Goal: Entertainment & Leisure: Browse casually

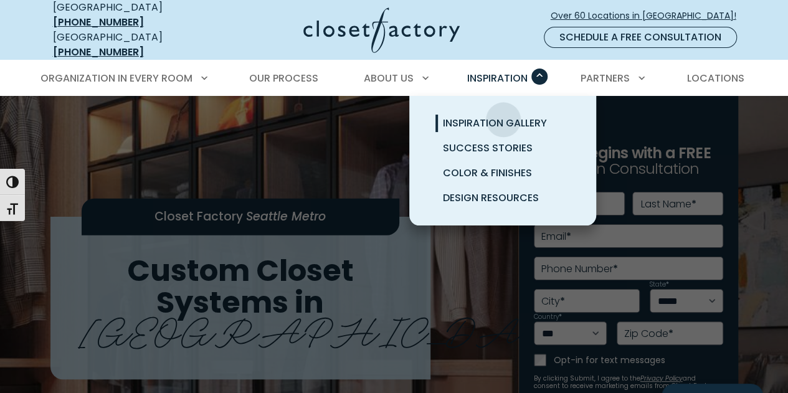
click at [503, 116] on span "Inspiration Gallery" at bounding box center [495, 123] width 104 height 14
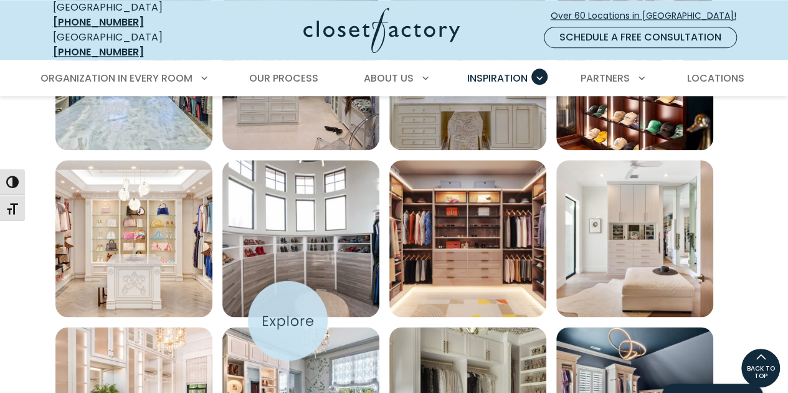
scroll to position [719, 0]
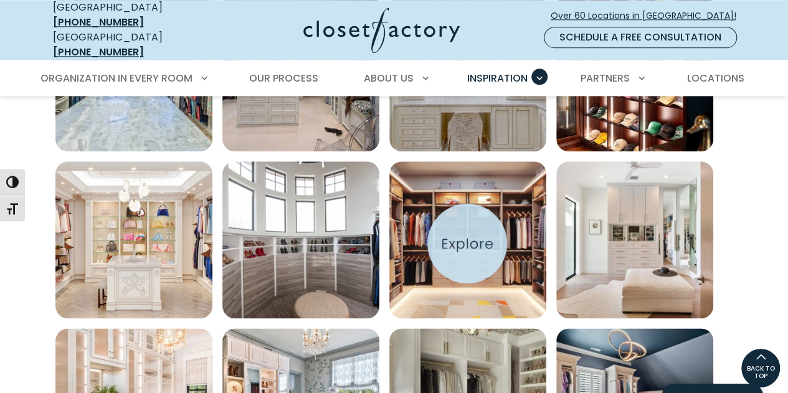
click at [467, 244] on img "Open inspiration gallery to preview enlarged image" at bounding box center [467, 239] width 157 height 157
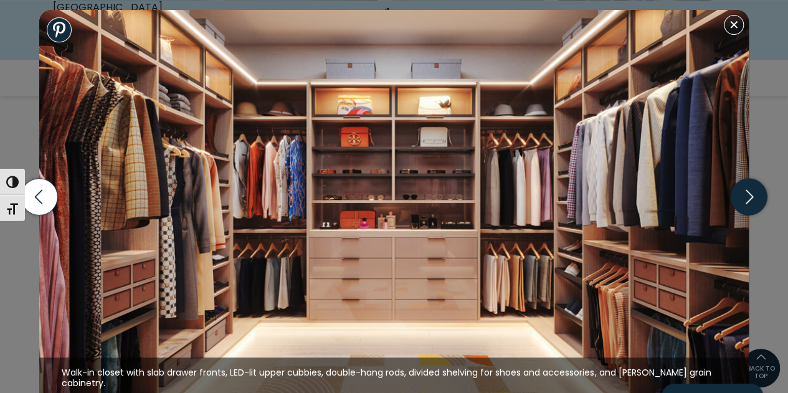
click at [753, 191] on icon "button" at bounding box center [748, 196] width 37 height 37
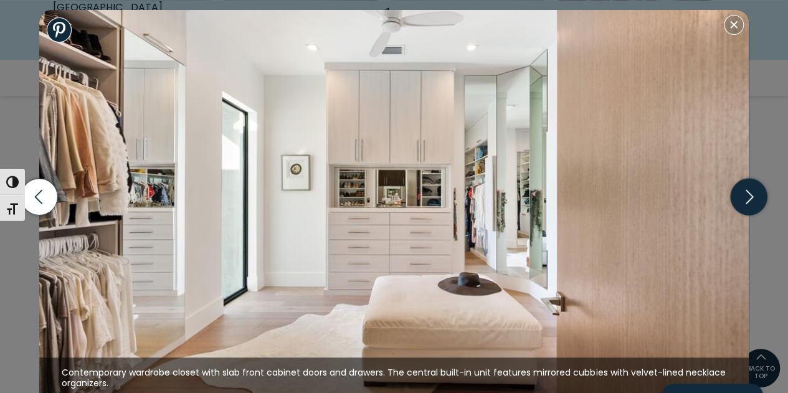
click at [753, 191] on icon "button" at bounding box center [748, 196] width 37 height 37
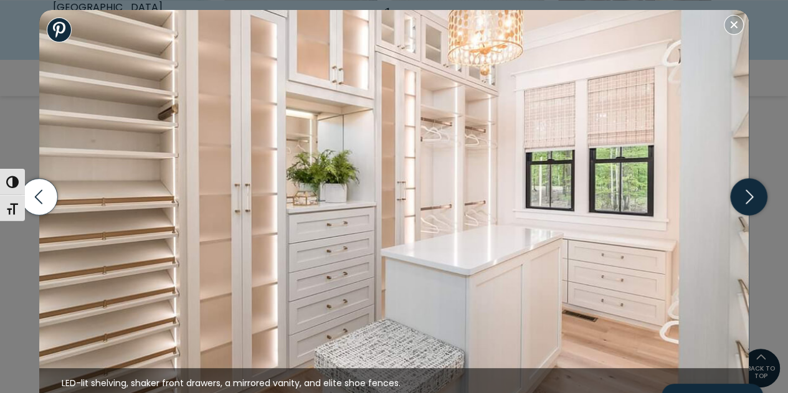
click at [753, 191] on icon "button" at bounding box center [748, 196] width 37 height 37
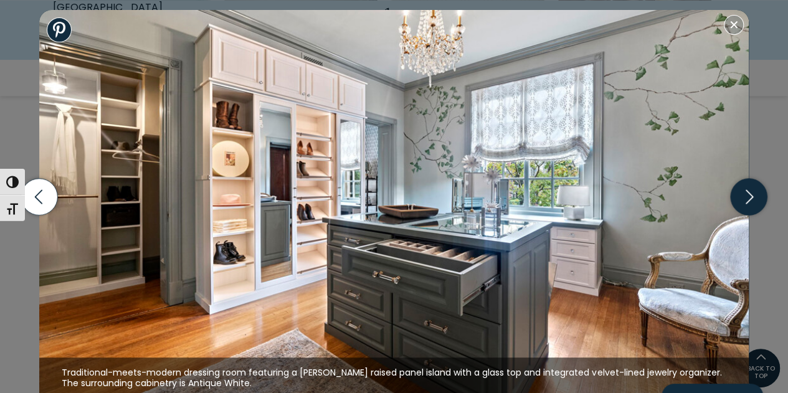
click at [753, 191] on icon "button" at bounding box center [748, 196] width 37 height 37
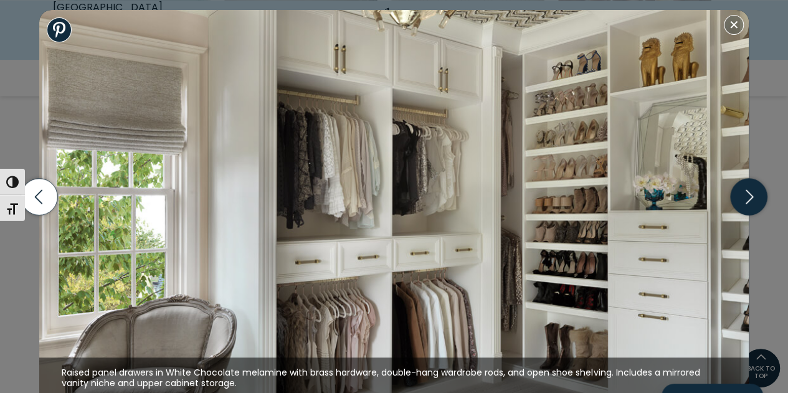
click at [753, 191] on icon "button" at bounding box center [748, 196] width 37 height 37
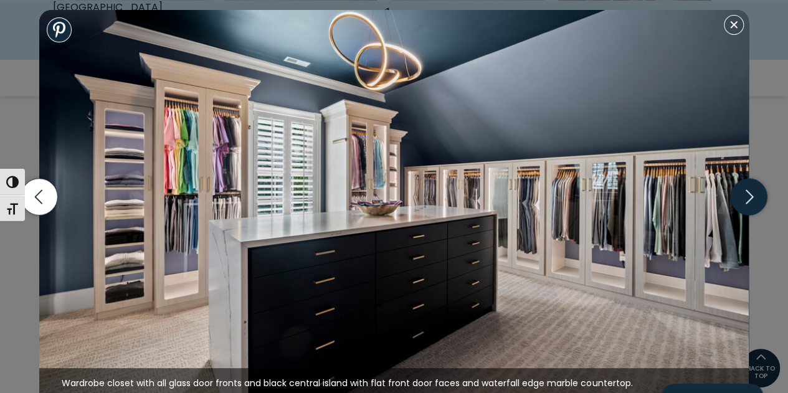
click at [753, 191] on icon "button" at bounding box center [748, 196] width 37 height 37
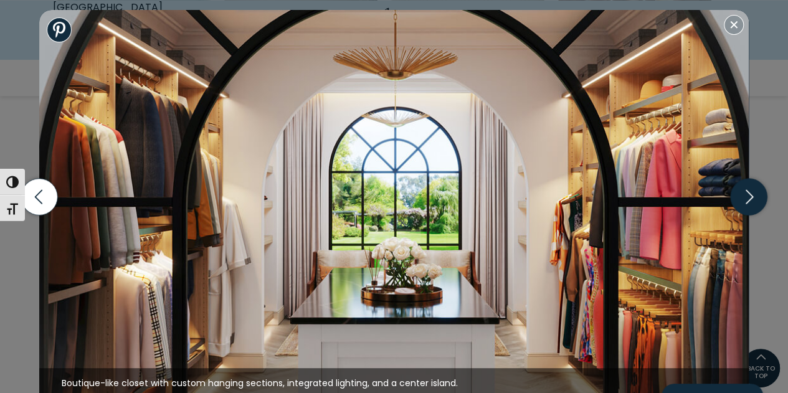
click at [753, 191] on icon "button" at bounding box center [748, 196] width 37 height 37
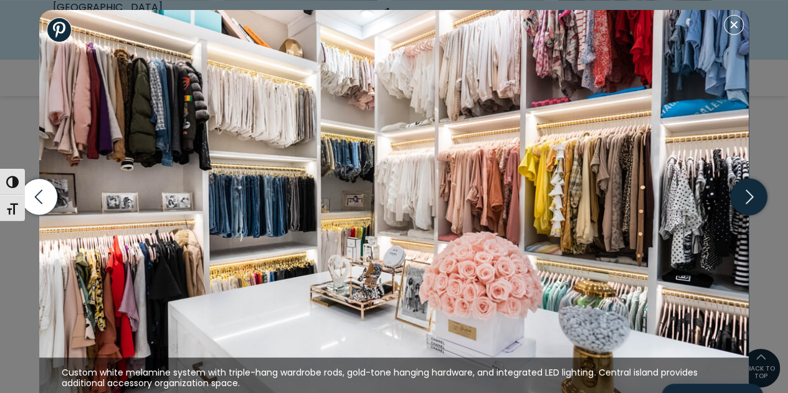
click at [753, 191] on icon "button" at bounding box center [748, 196] width 37 height 37
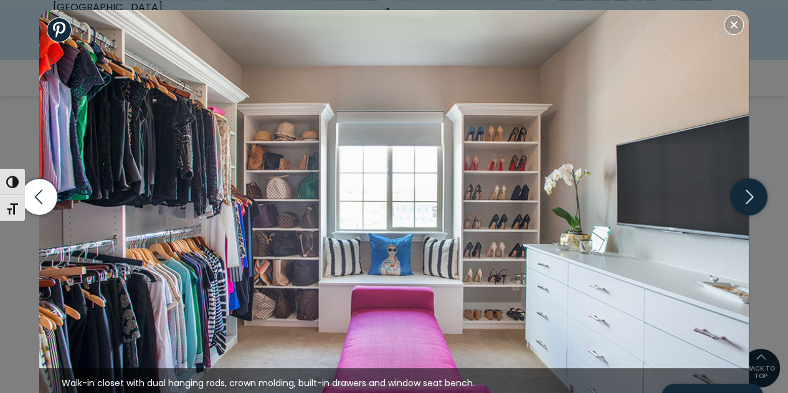
click at [753, 191] on icon "button" at bounding box center [748, 196] width 37 height 37
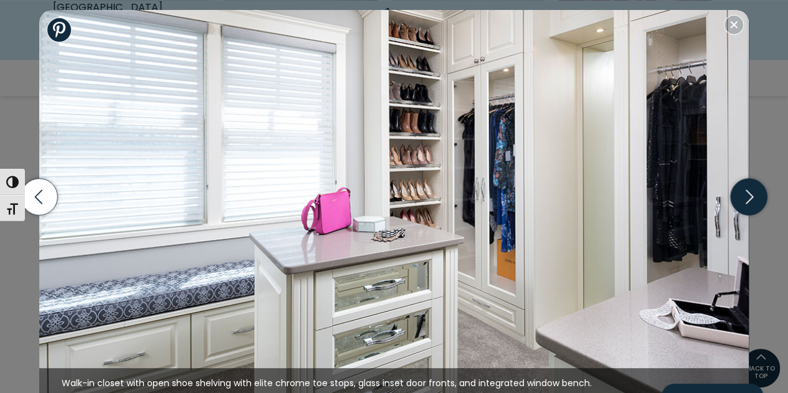
click at [753, 191] on icon "button" at bounding box center [748, 196] width 37 height 37
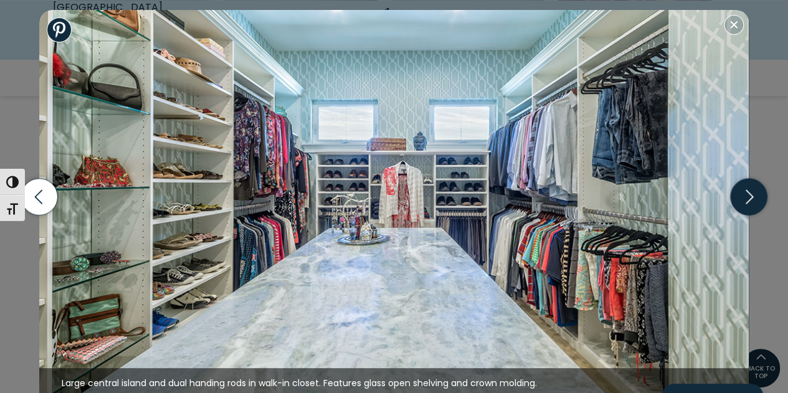
click at [753, 191] on icon "button" at bounding box center [748, 196] width 37 height 37
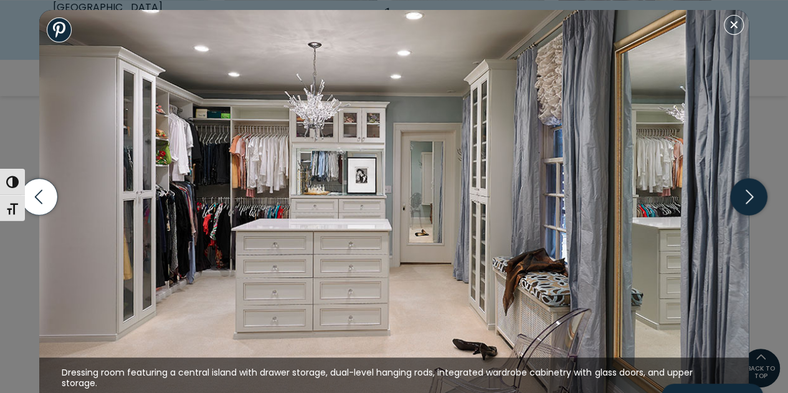
click at [753, 191] on icon "button" at bounding box center [748, 196] width 37 height 37
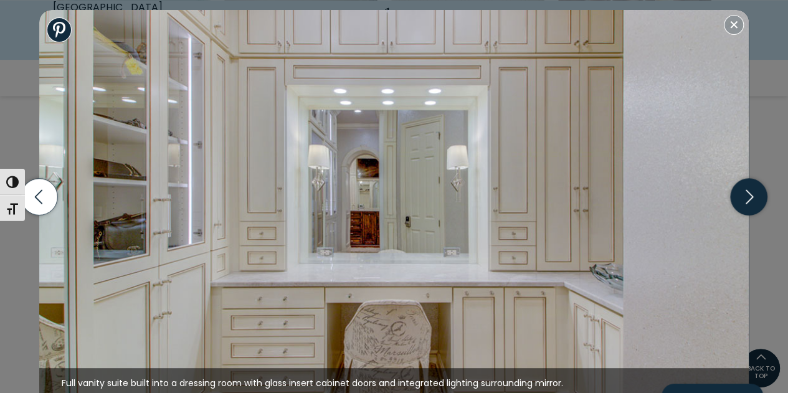
click at [753, 191] on icon "button" at bounding box center [748, 196] width 37 height 37
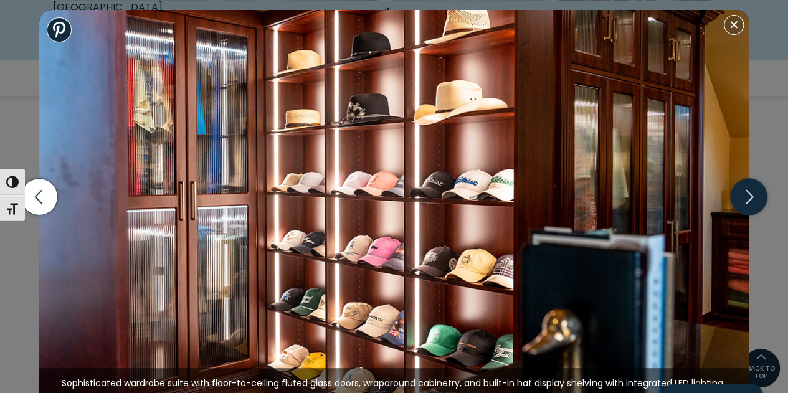
click at [753, 191] on icon "button" at bounding box center [748, 196] width 37 height 37
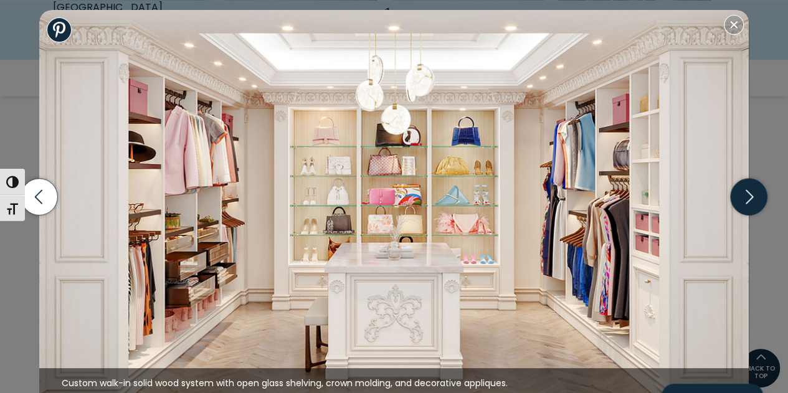
click at [753, 191] on icon "button" at bounding box center [748, 196] width 37 height 37
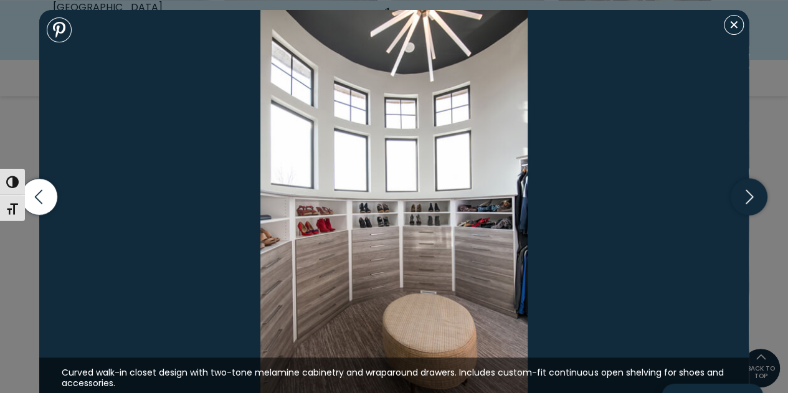
click at [753, 191] on icon "button" at bounding box center [748, 196] width 37 height 37
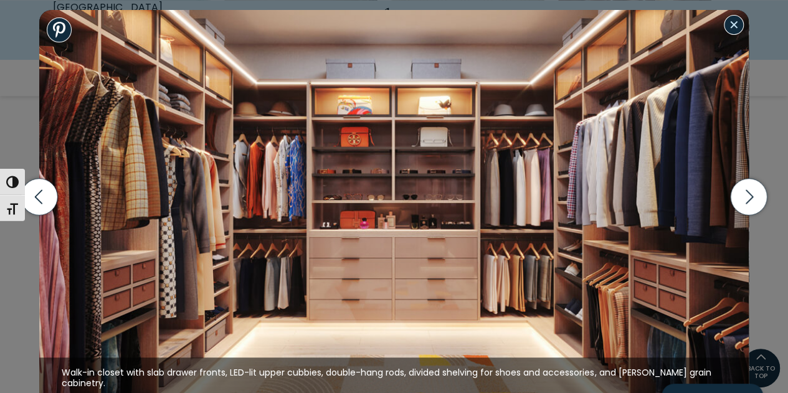
click at [737, 22] on button "Close modal" at bounding box center [734, 25] width 20 height 20
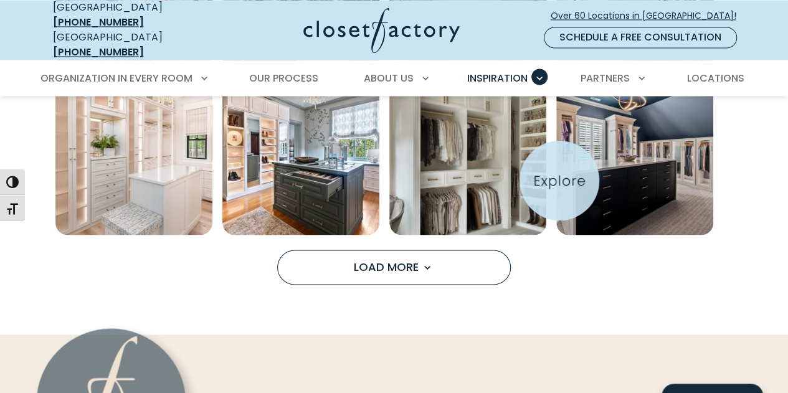
scroll to position [970, 0]
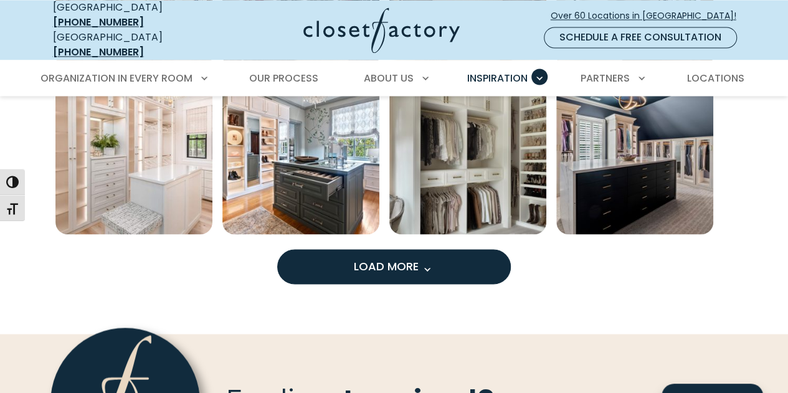
click at [386, 258] on span "Load More" at bounding box center [394, 266] width 81 height 16
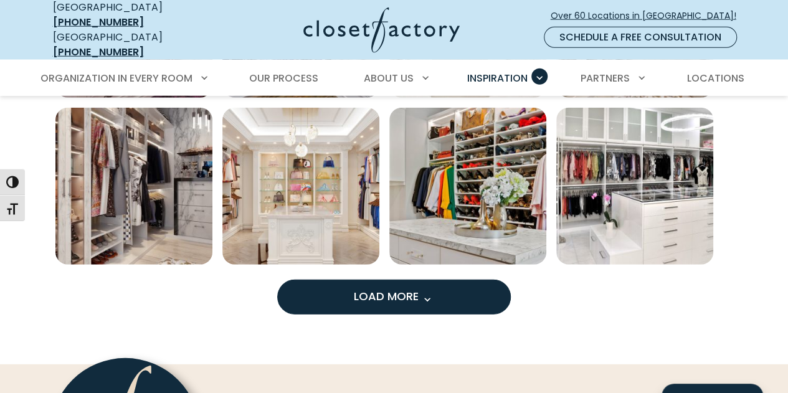
scroll to position [1630, 0]
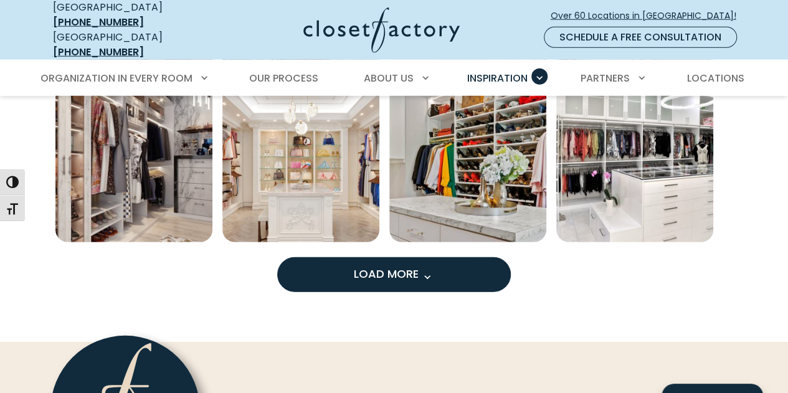
click at [412, 267] on span "Load More" at bounding box center [394, 274] width 81 height 16
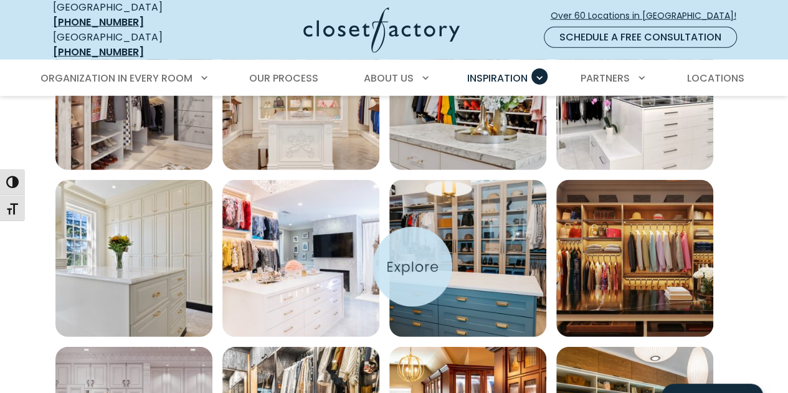
scroll to position [1759, 0]
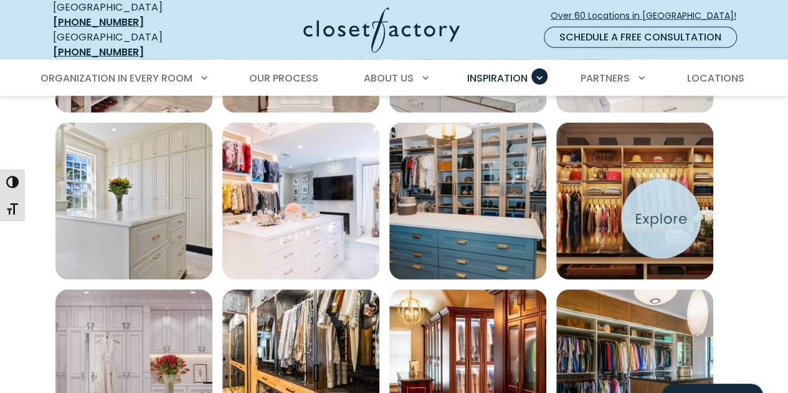
click at [661, 219] on img "Open inspiration gallery to preview enlarged image" at bounding box center [634, 201] width 157 height 157
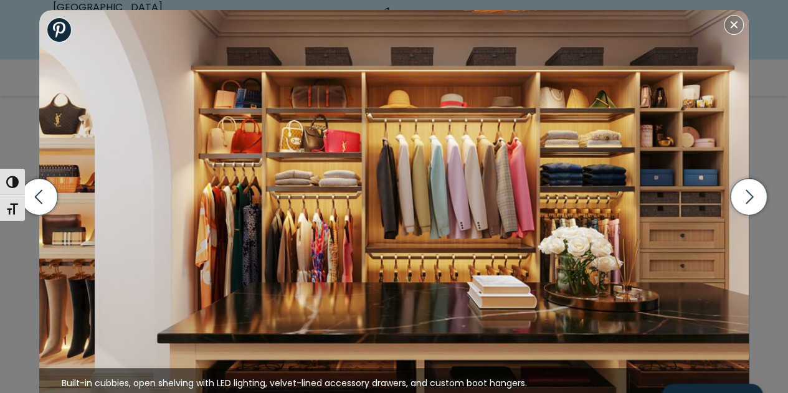
scroll to position [1805, 0]
click at [748, 205] on icon "button" at bounding box center [748, 196] width 37 height 37
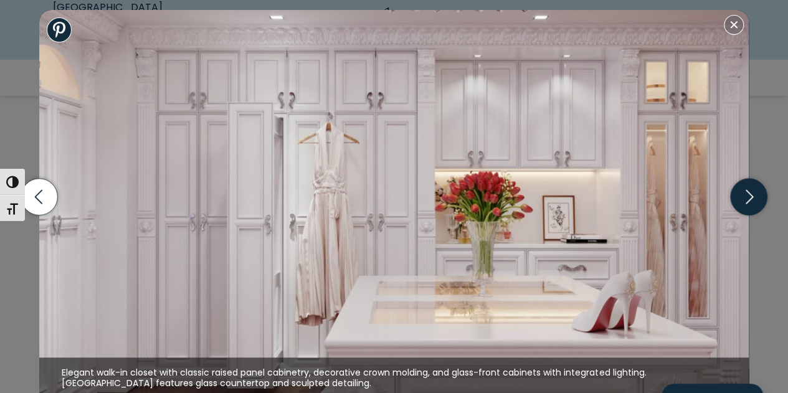
click at [748, 205] on icon "button" at bounding box center [748, 196] width 37 height 37
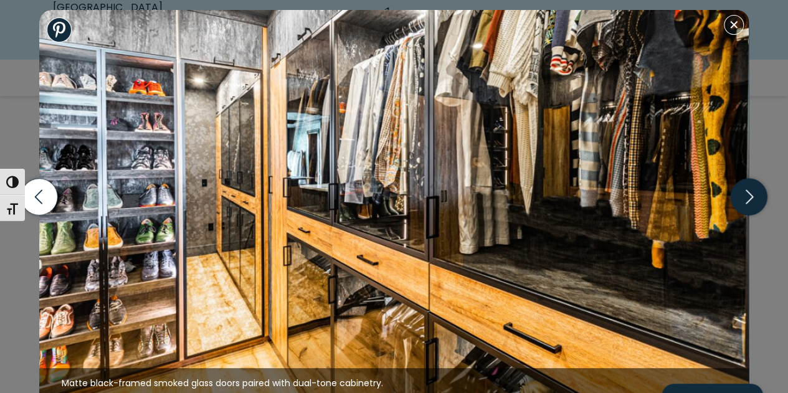
click at [748, 205] on icon "button" at bounding box center [748, 196] width 37 height 37
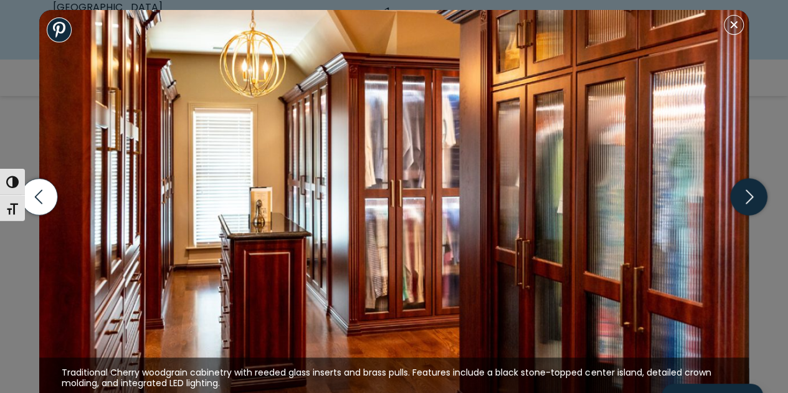
click at [748, 205] on icon "button" at bounding box center [748, 196] width 37 height 37
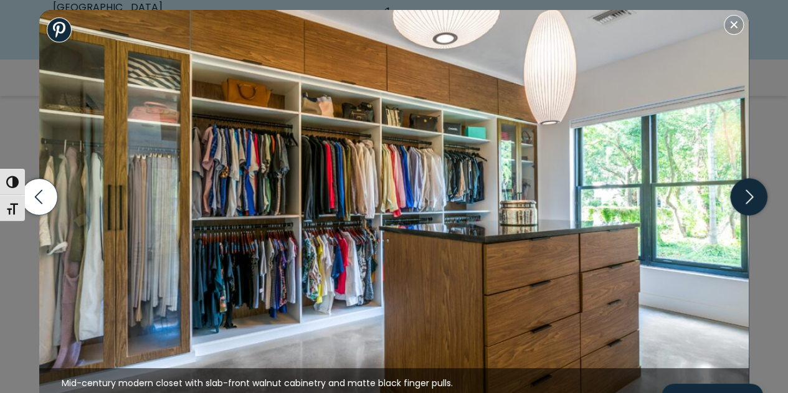
click at [748, 205] on icon "button" at bounding box center [748, 196] width 37 height 37
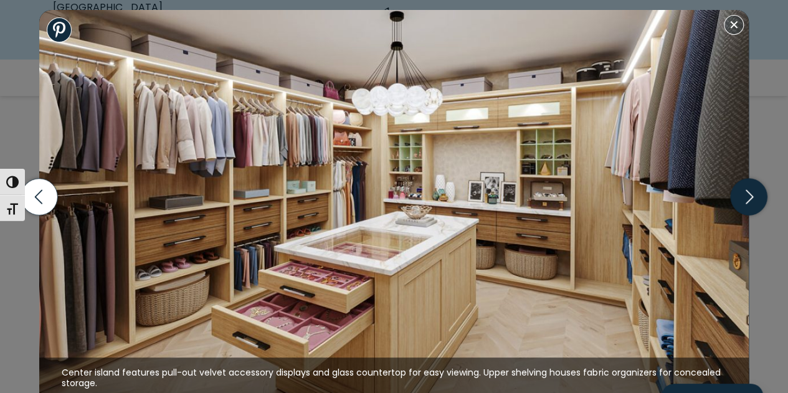
click at [748, 205] on icon "button" at bounding box center [748, 196] width 37 height 37
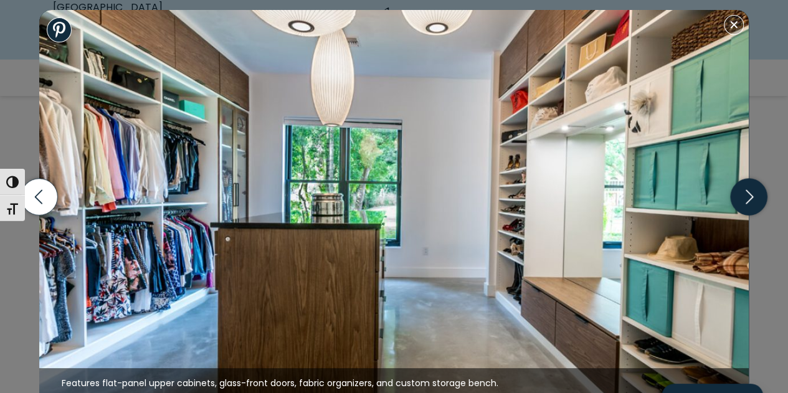
click at [748, 205] on icon "button" at bounding box center [748, 196] width 37 height 37
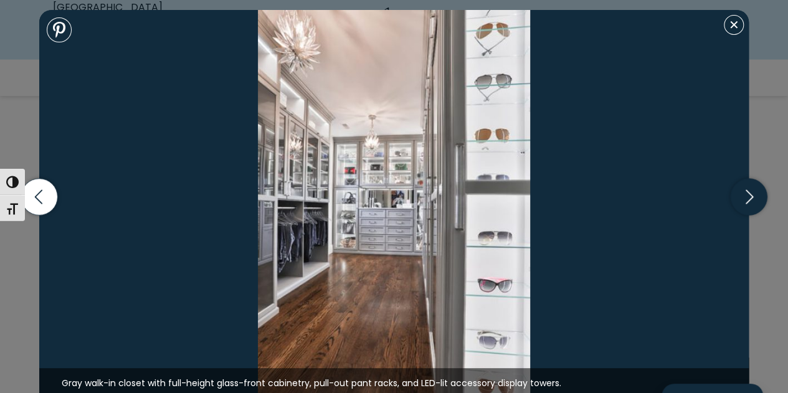
click at [748, 205] on icon "button" at bounding box center [748, 196] width 37 height 37
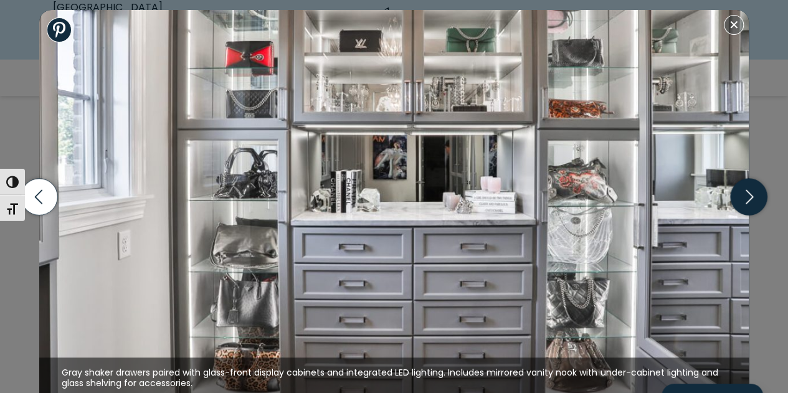
click at [748, 205] on icon "button" at bounding box center [748, 196] width 37 height 37
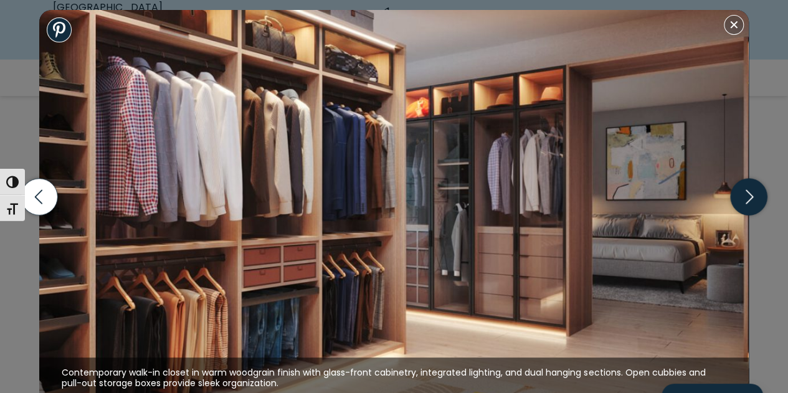
click at [742, 201] on icon "button" at bounding box center [748, 196] width 37 height 37
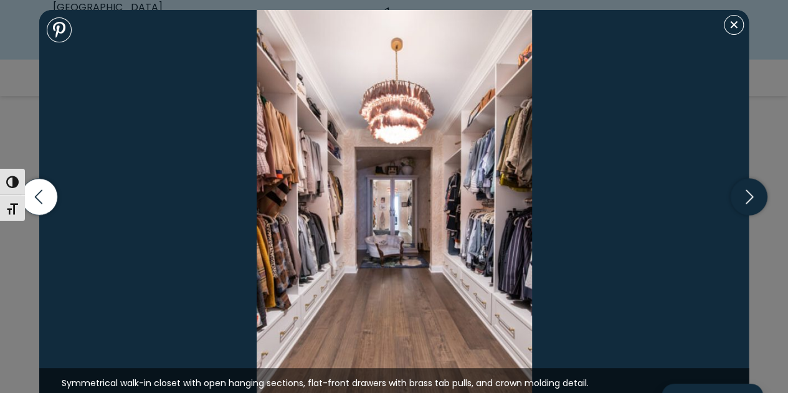
click at [742, 201] on icon "button" at bounding box center [748, 196] width 37 height 37
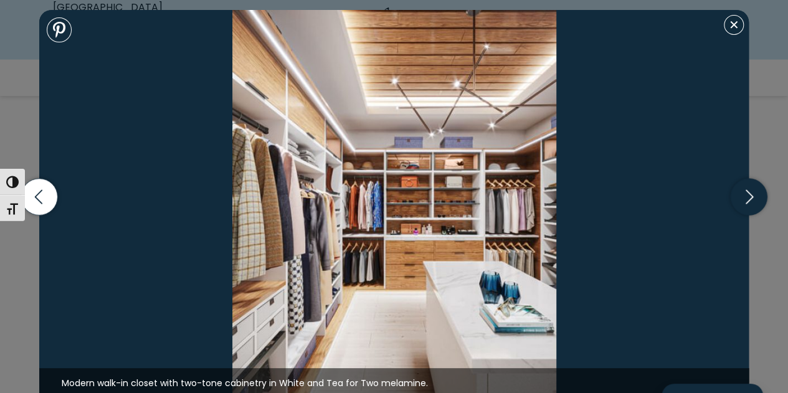
click at [747, 201] on icon "button" at bounding box center [748, 196] width 7 height 14
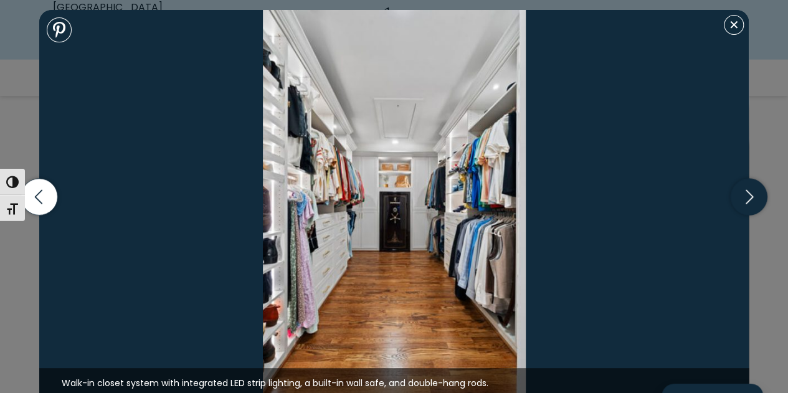
click at [747, 201] on icon "button" at bounding box center [748, 196] width 7 height 14
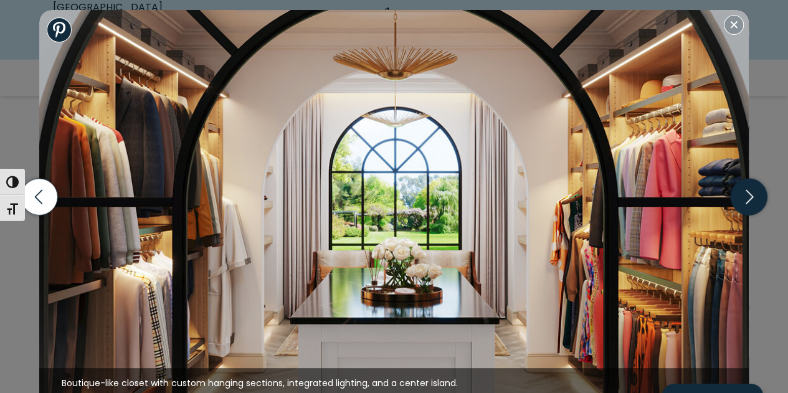
click at [747, 201] on icon "button" at bounding box center [748, 196] width 7 height 14
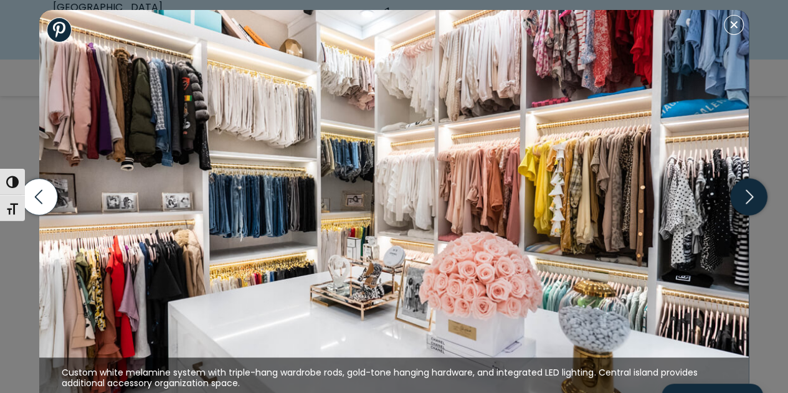
click at [747, 201] on icon "button" at bounding box center [748, 196] width 7 height 14
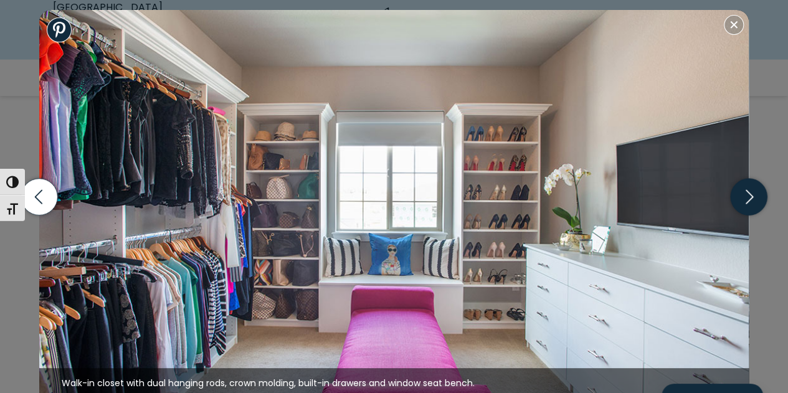
click at [747, 201] on icon "button" at bounding box center [748, 196] width 7 height 14
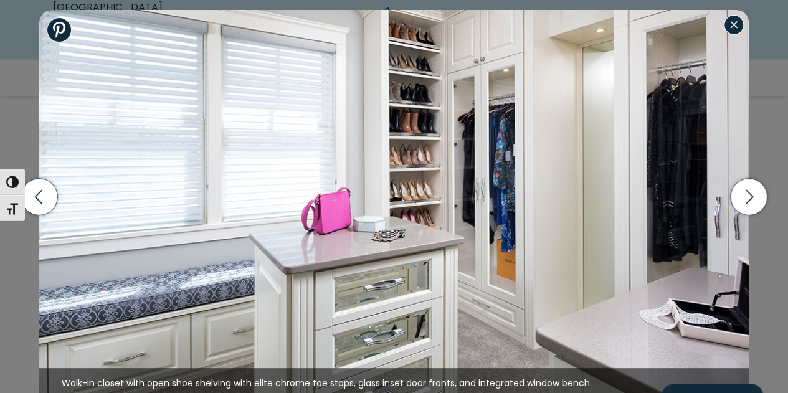
click at [737, 28] on button "Close modal" at bounding box center [734, 25] width 20 height 20
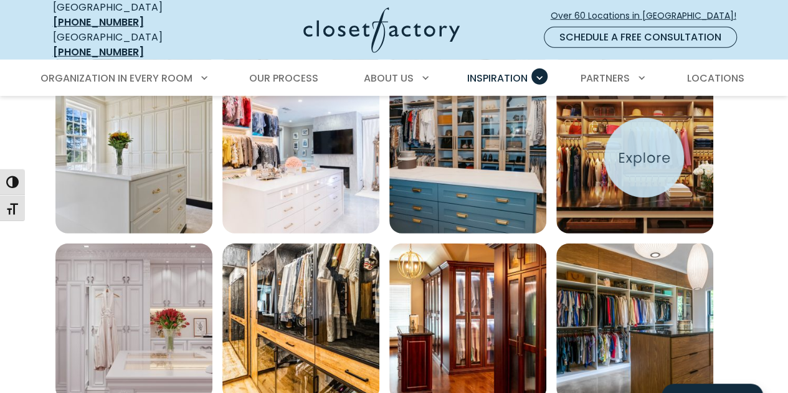
click at [644, 158] on img "Open inspiration gallery to preview enlarged image" at bounding box center [634, 155] width 157 height 157
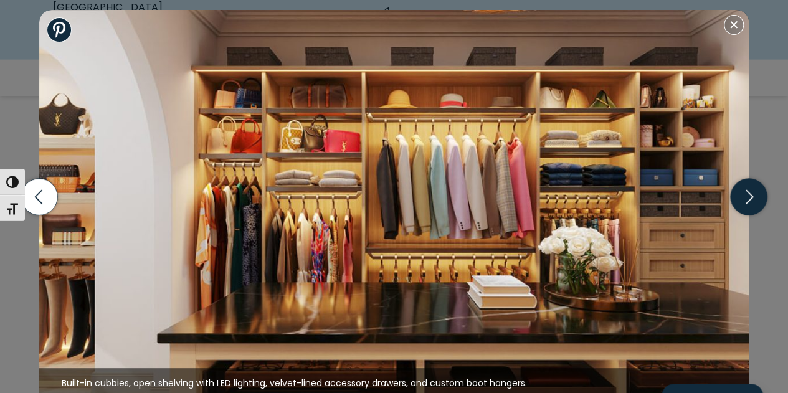
click at [752, 199] on icon "button" at bounding box center [748, 196] width 37 height 37
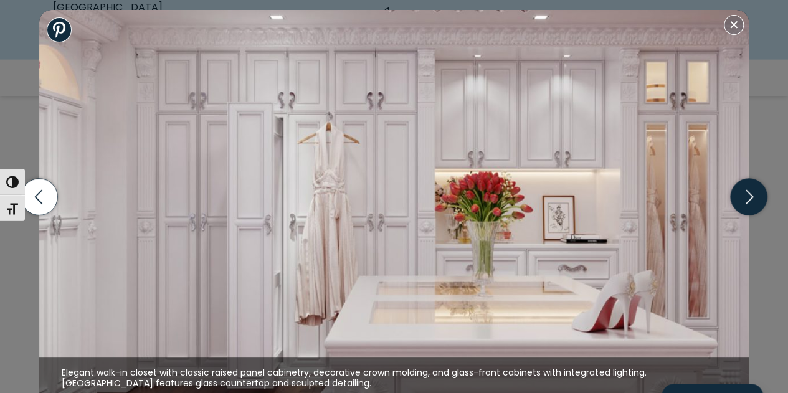
click at [752, 199] on icon "button" at bounding box center [748, 196] width 37 height 37
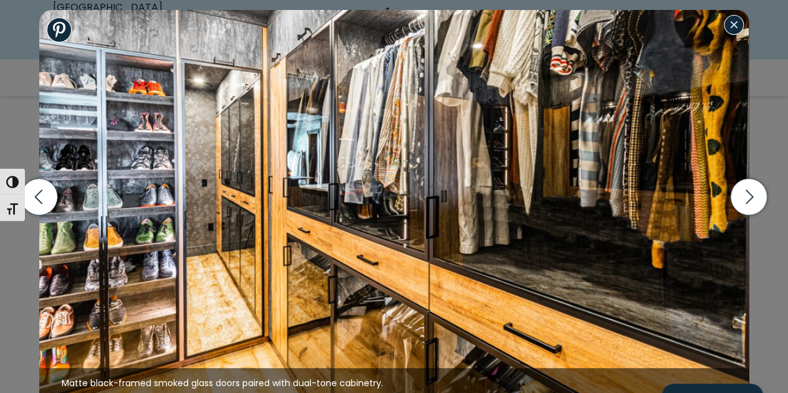
click at [731, 23] on button "Close modal" at bounding box center [734, 25] width 20 height 20
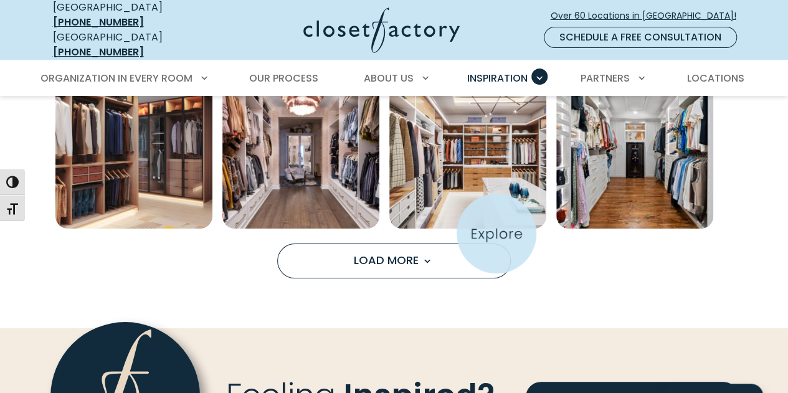
scroll to position [2322, 0]
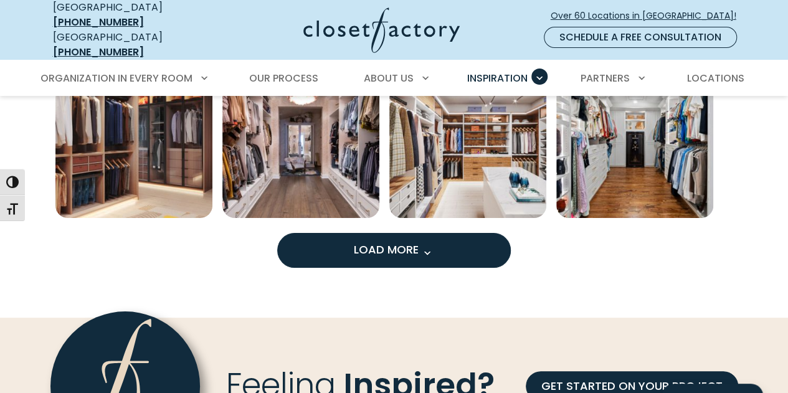
click at [392, 242] on span "Load More" at bounding box center [394, 250] width 81 height 16
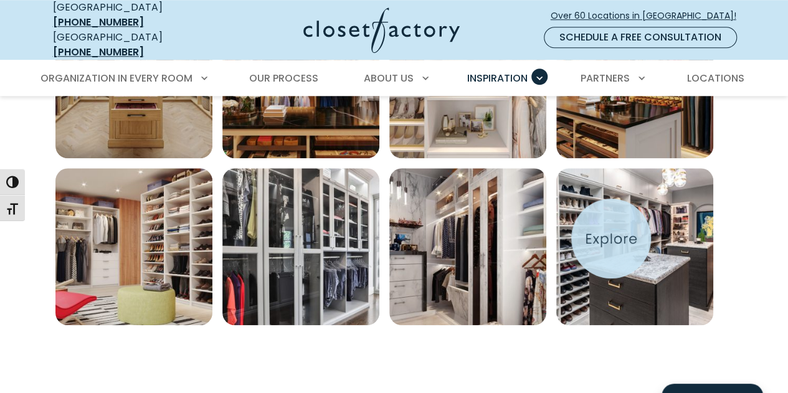
scroll to position [2894, 0]
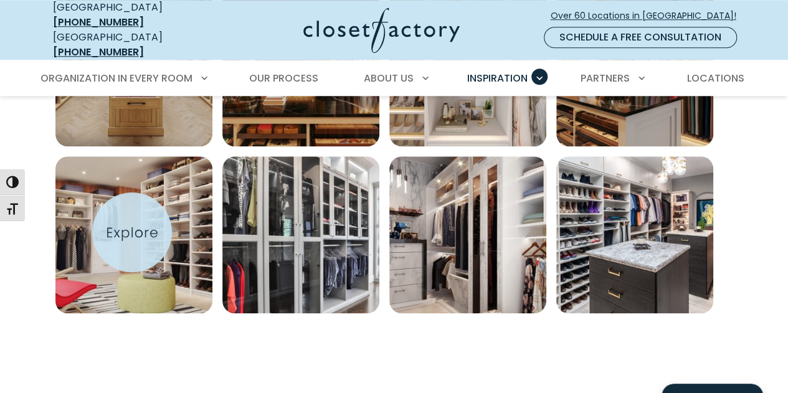
click at [132, 232] on img "Open inspiration gallery to preview enlarged image" at bounding box center [133, 234] width 157 height 157
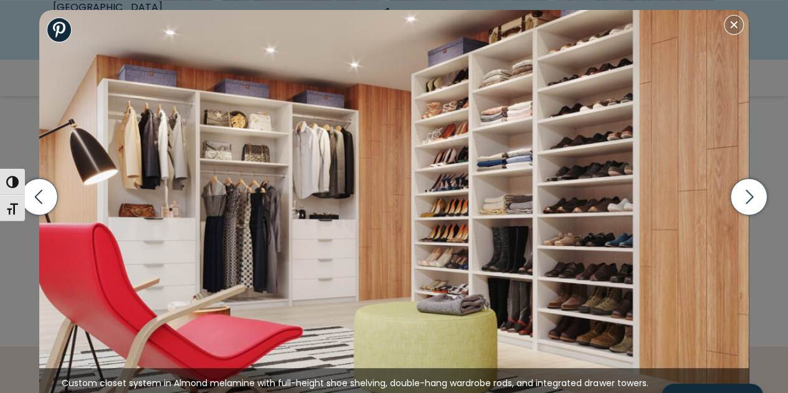
scroll to position [2963, 0]
click at [744, 199] on icon "button" at bounding box center [748, 196] width 37 height 37
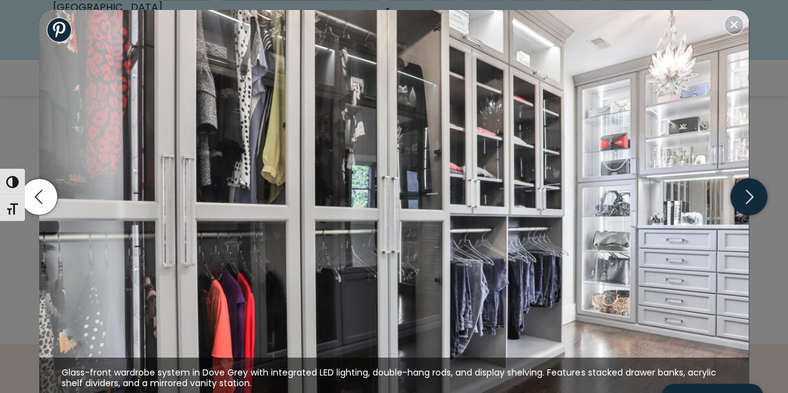
click at [744, 199] on icon "button" at bounding box center [748, 196] width 37 height 37
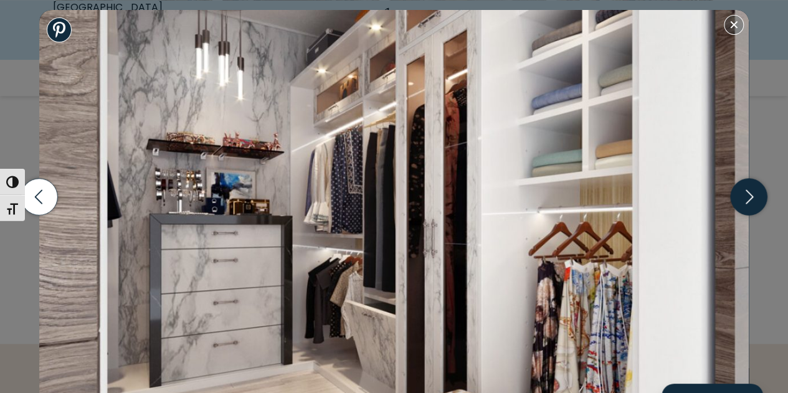
click at [744, 199] on icon "button" at bounding box center [748, 196] width 37 height 37
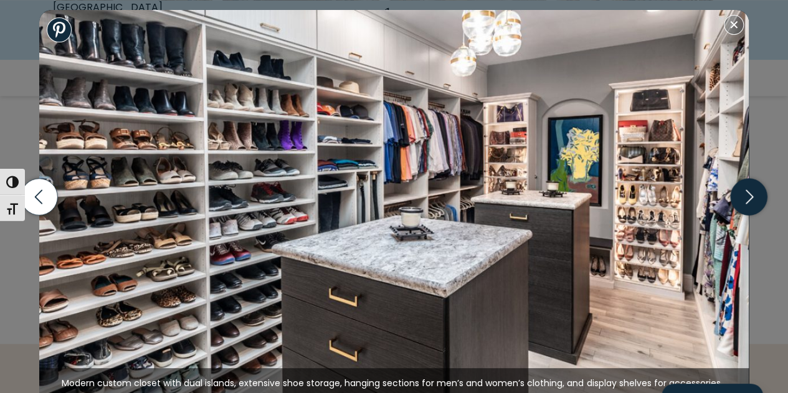
click at [744, 199] on icon "button" at bounding box center [748, 196] width 37 height 37
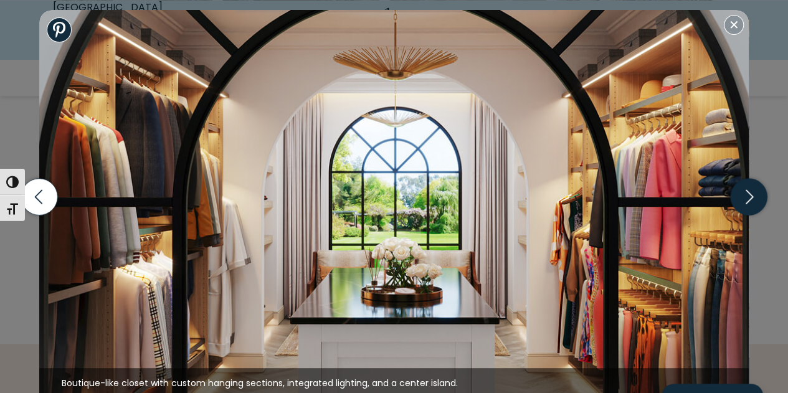
click at [744, 199] on icon "button" at bounding box center [748, 196] width 37 height 37
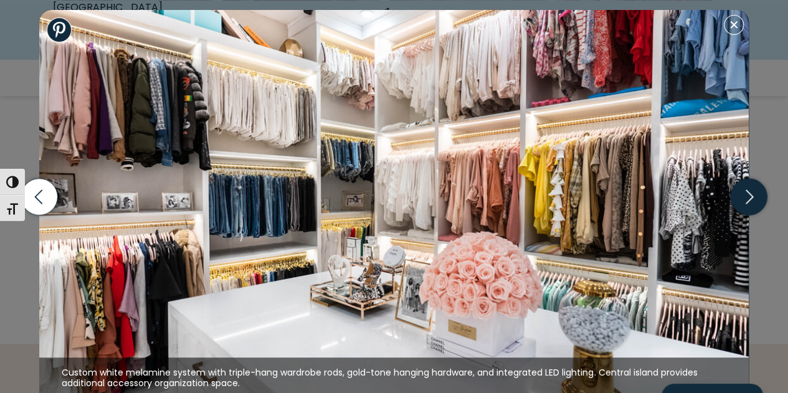
click at [744, 199] on icon "button" at bounding box center [748, 196] width 37 height 37
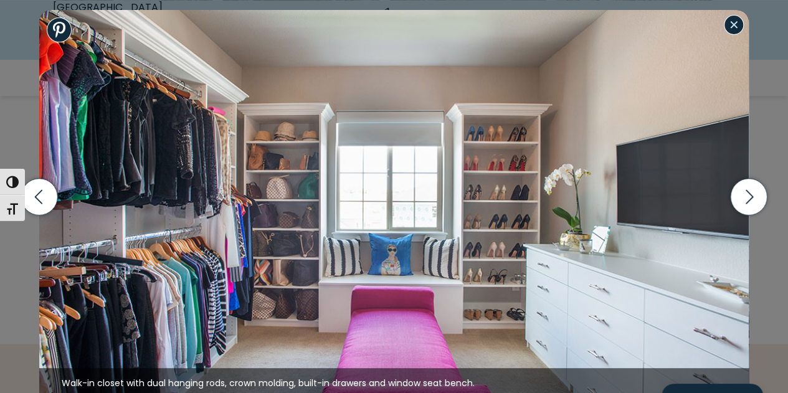
click at [733, 31] on button "Close modal" at bounding box center [734, 25] width 20 height 20
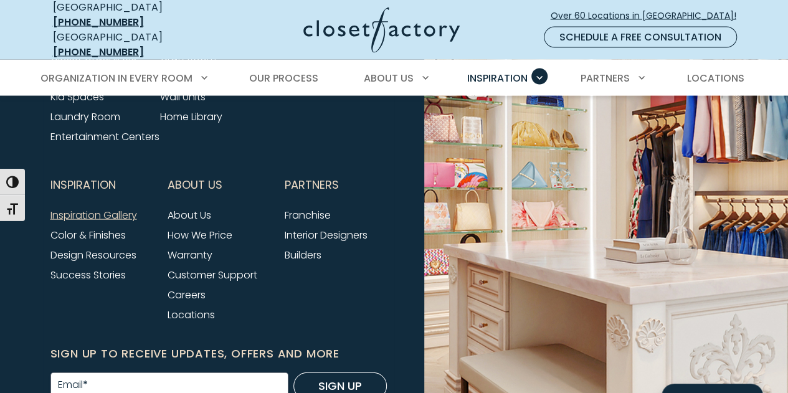
scroll to position [3754, 0]
